Goal: Information Seeking & Learning: Find specific fact

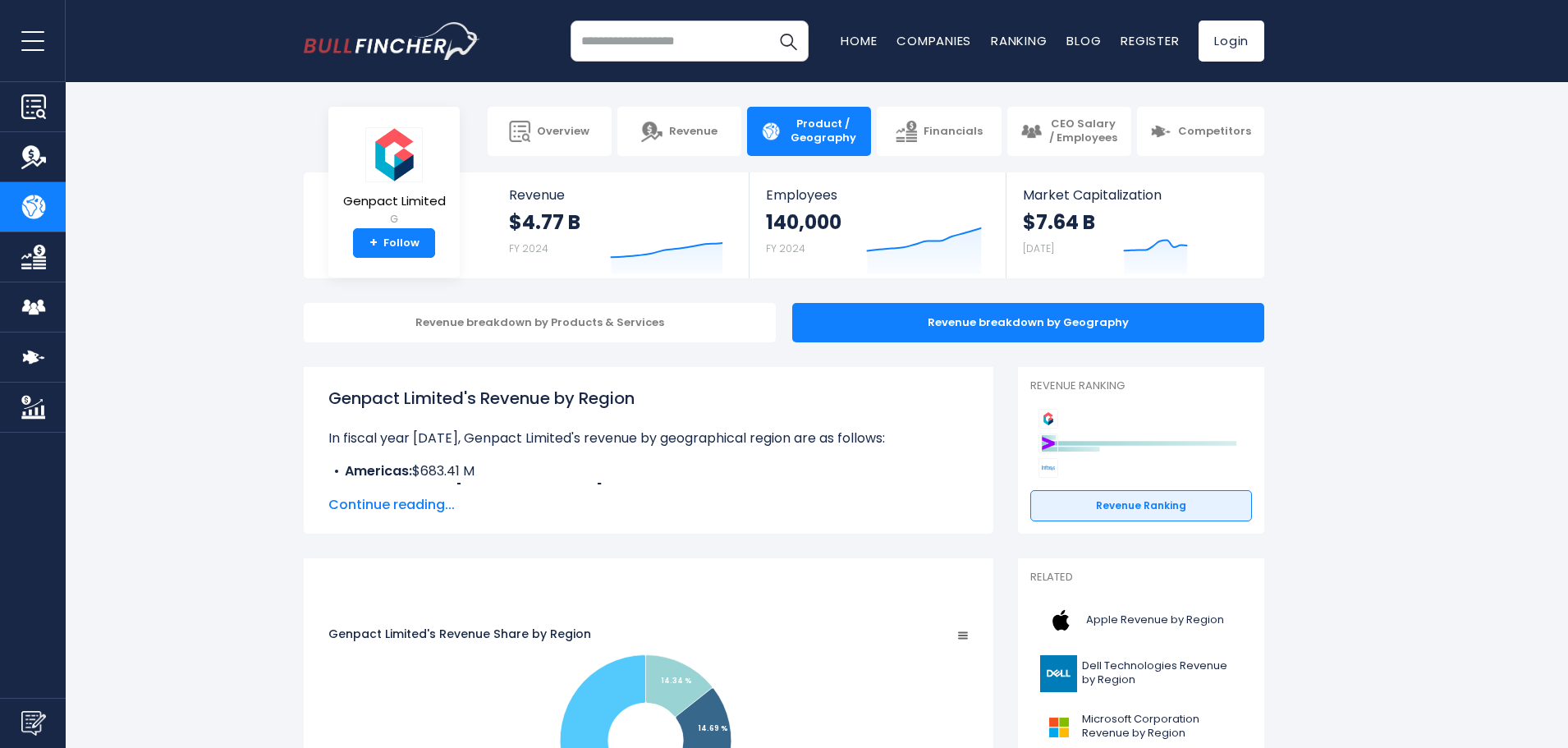
click at [395, 508] on span "Continue reading..." at bounding box center [648, 505] width 640 height 20
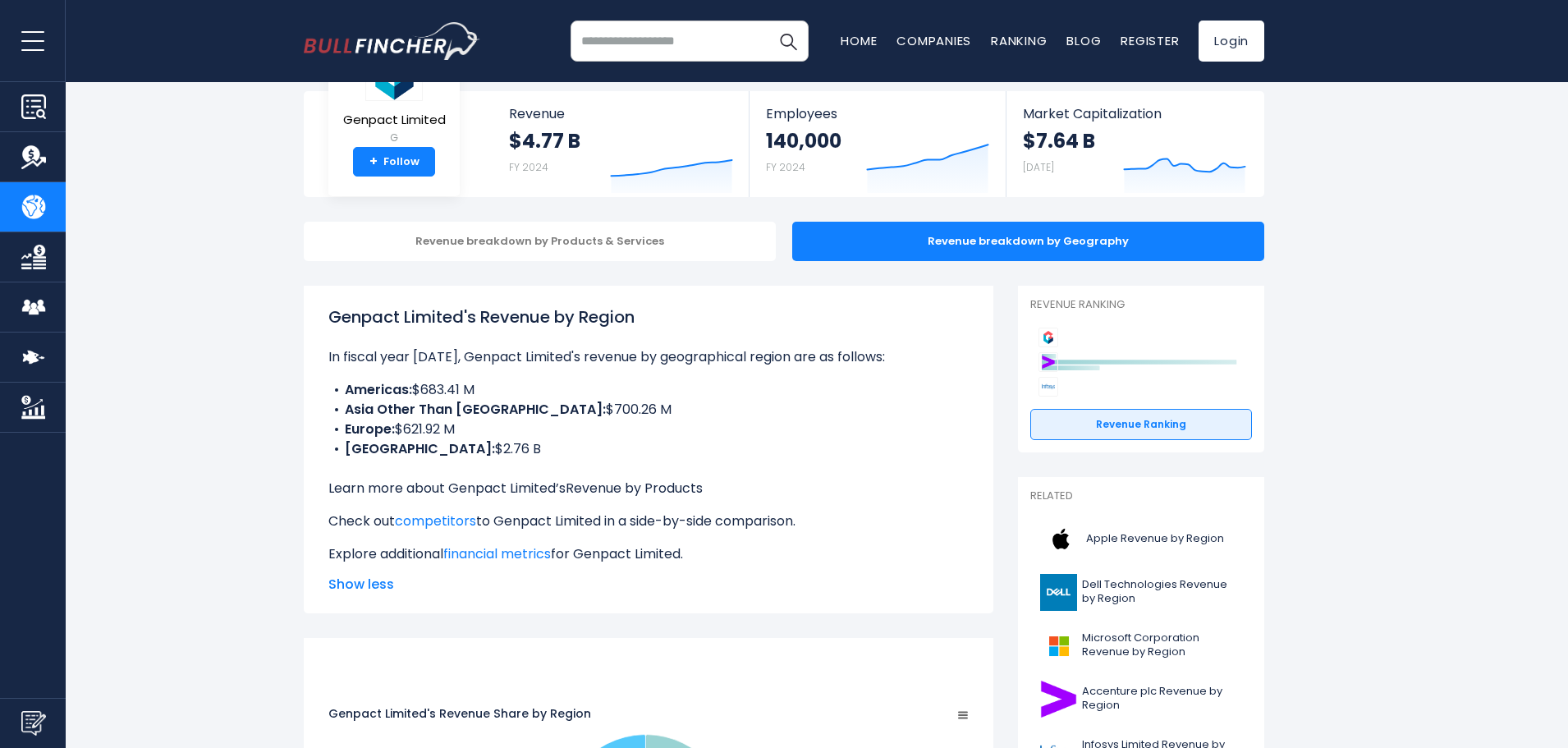
scroll to position [83, 0]
click at [614, 492] on link "Revenue by Products" at bounding box center [633, 488] width 137 height 19
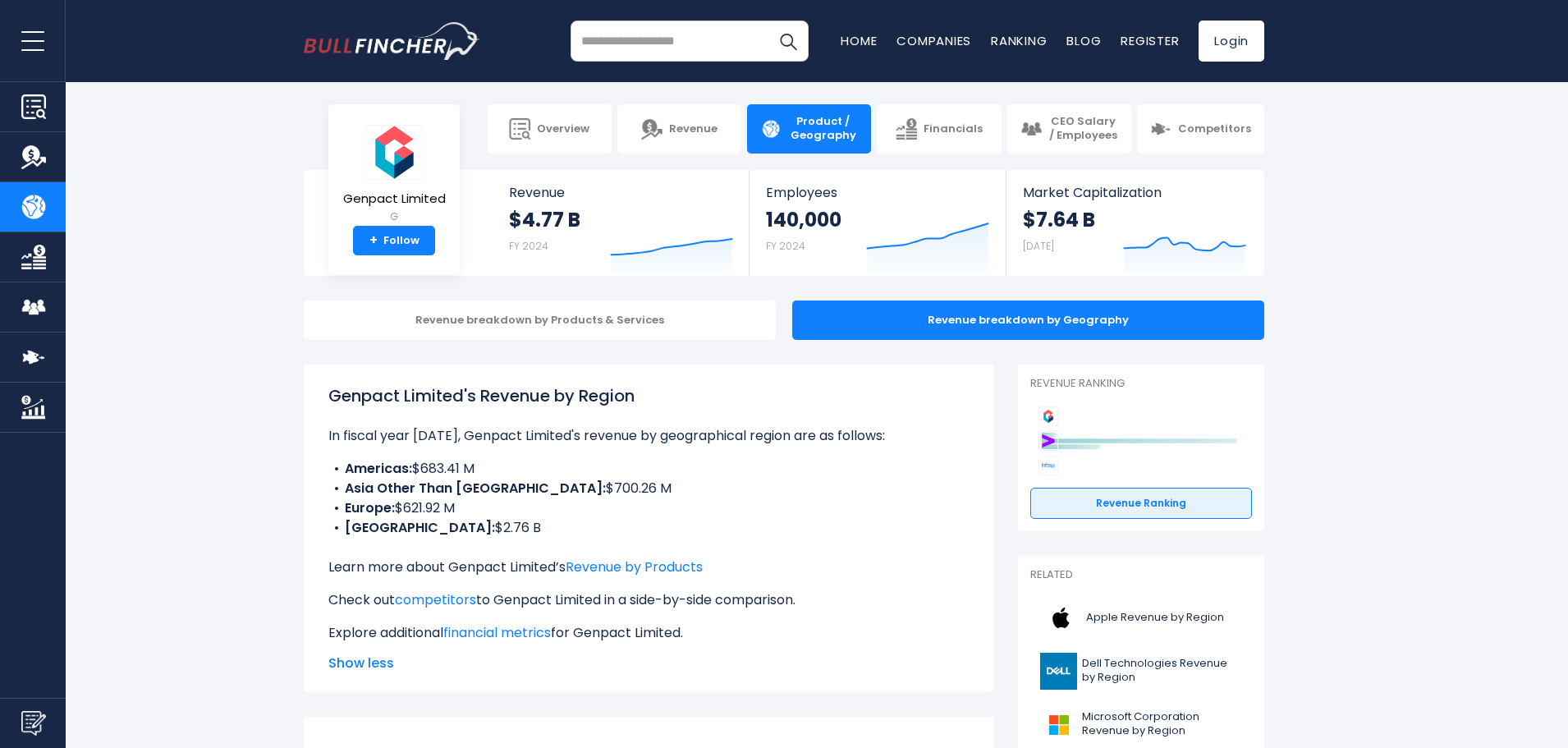
scroll to position [2, 0]
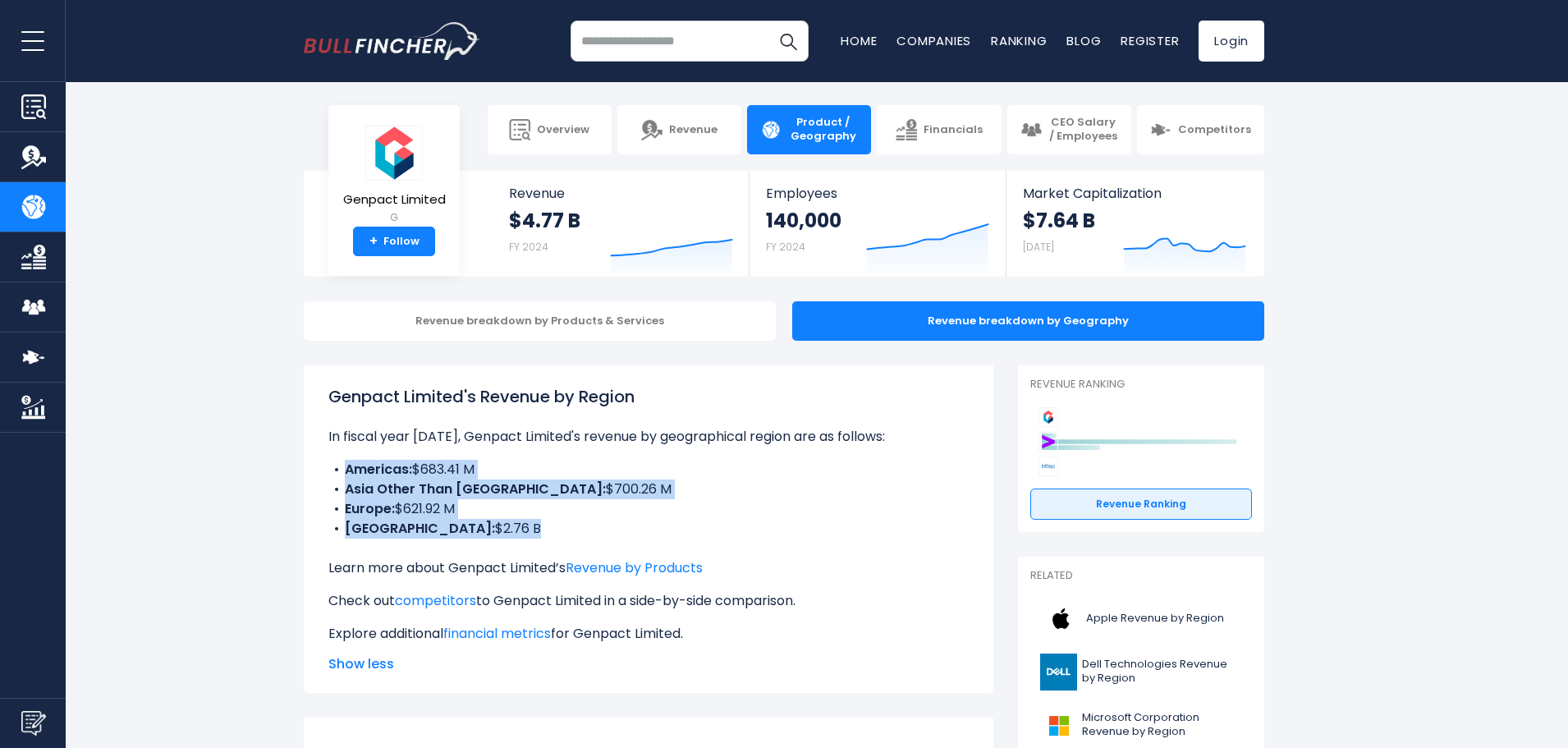
drag, startPoint x: 334, startPoint y: 469, endPoint x: 456, endPoint y: 544, distance: 143.2
click at [456, 544] on div "Genpact Limited's Revenue by Region In fiscal year 2024, Genpact Limited's reve…" at bounding box center [648, 514] width 640 height 259
copy ul "Americas: $683.41 M Asia Other Than India: $700.26 M Europe: $621.92 M INDIA: $…"
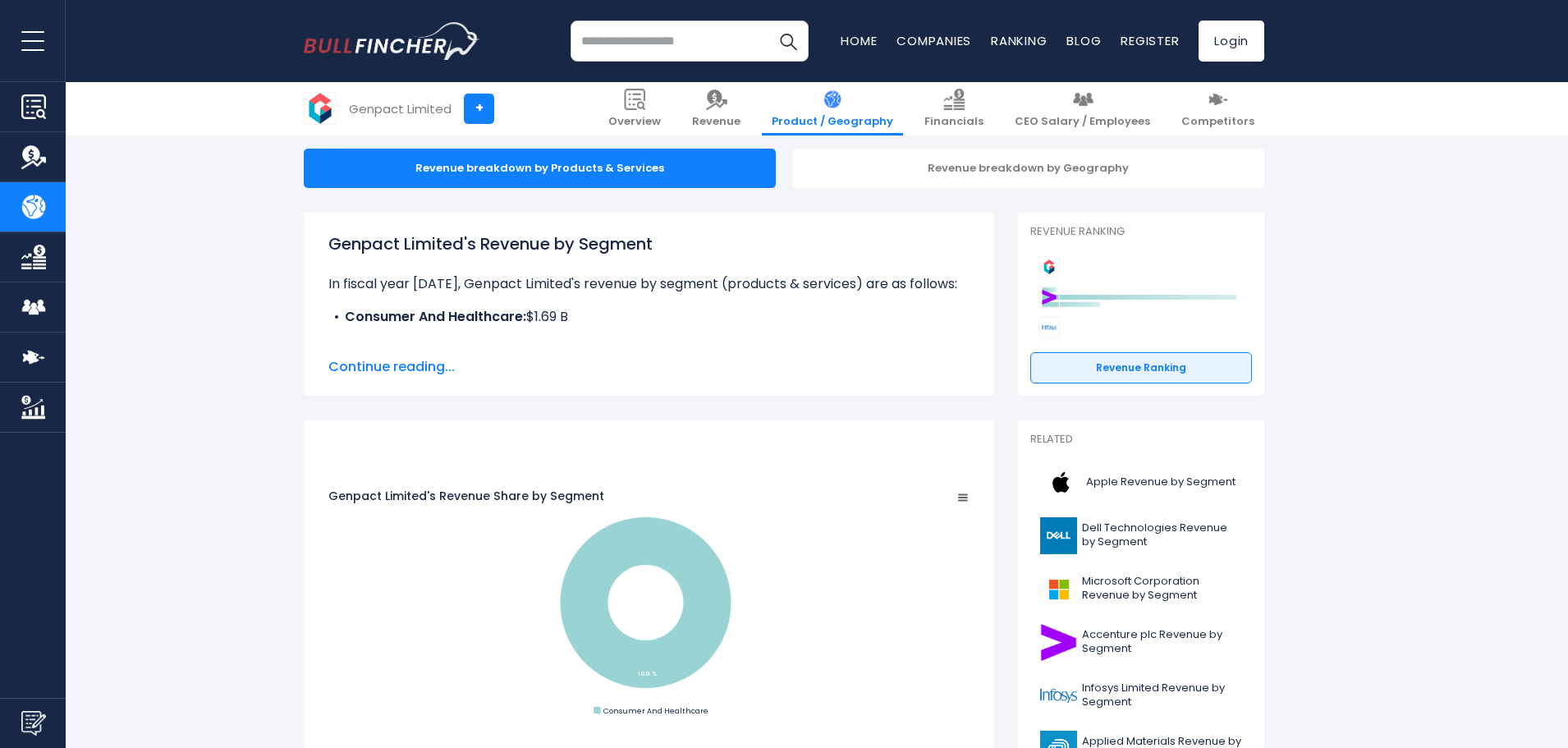
scroll to position [158, 0]
